Goal: Information Seeking & Learning: Learn about a topic

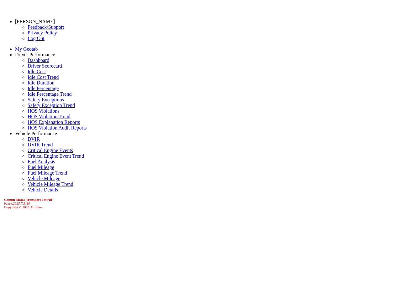
scroll to position [130, 0]
drag, startPoint x: 404, startPoint y: 35, endPoint x: 383, endPoint y: 253, distance: 219.1
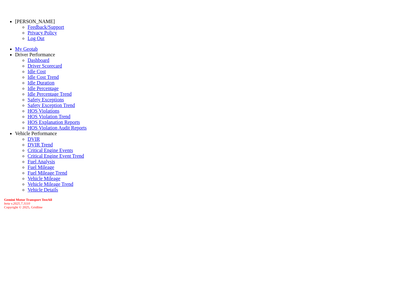
select select "*******"
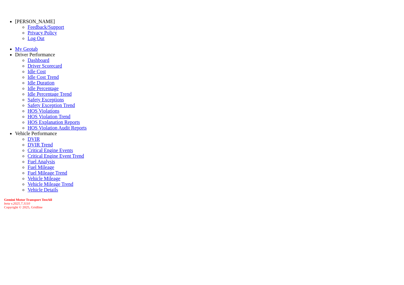
scroll to position [224, 0]
click at [33, 69] on link "Driver Scorecard" at bounding box center [45, 65] width 34 height 5
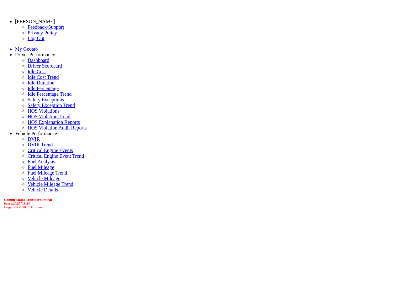
click at [39, 136] on link "Vehicle Performance" at bounding box center [36, 133] width 42 height 5
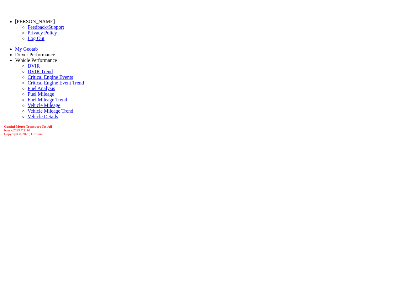
click at [39, 63] on link "Vehicle Performance" at bounding box center [36, 60] width 42 height 5
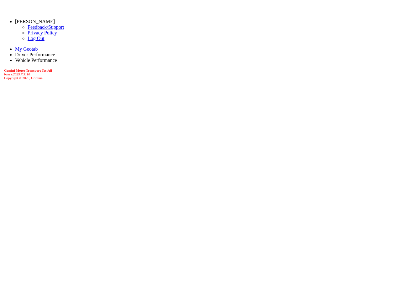
click at [39, 57] on link "Driver Performance" at bounding box center [35, 54] width 40 height 5
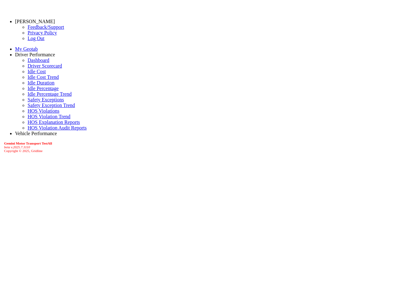
click at [29, 63] on link "Dashboard" at bounding box center [39, 60] width 22 height 5
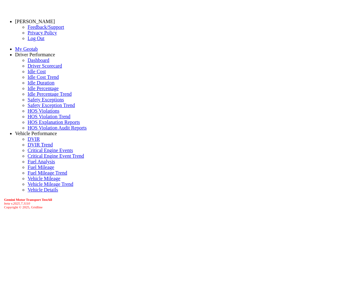
click at [41, 69] on link "Driver Scorecard" at bounding box center [45, 65] width 34 height 5
drag, startPoint x: 30, startPoint y: 276, endPoint x: 1, endPoint y: 276, distance: 29.1
click at [3, 209] on div "Gemini Motor Transport TestAll beta v.2025.7.3110 Copyright © 2025, Gridline" at bounding box center [176, 203] width 347 height 11
copy icon "beta v.2025.7.3110"
